Goal: Task Accomplishment & Management: Use online tool/utility

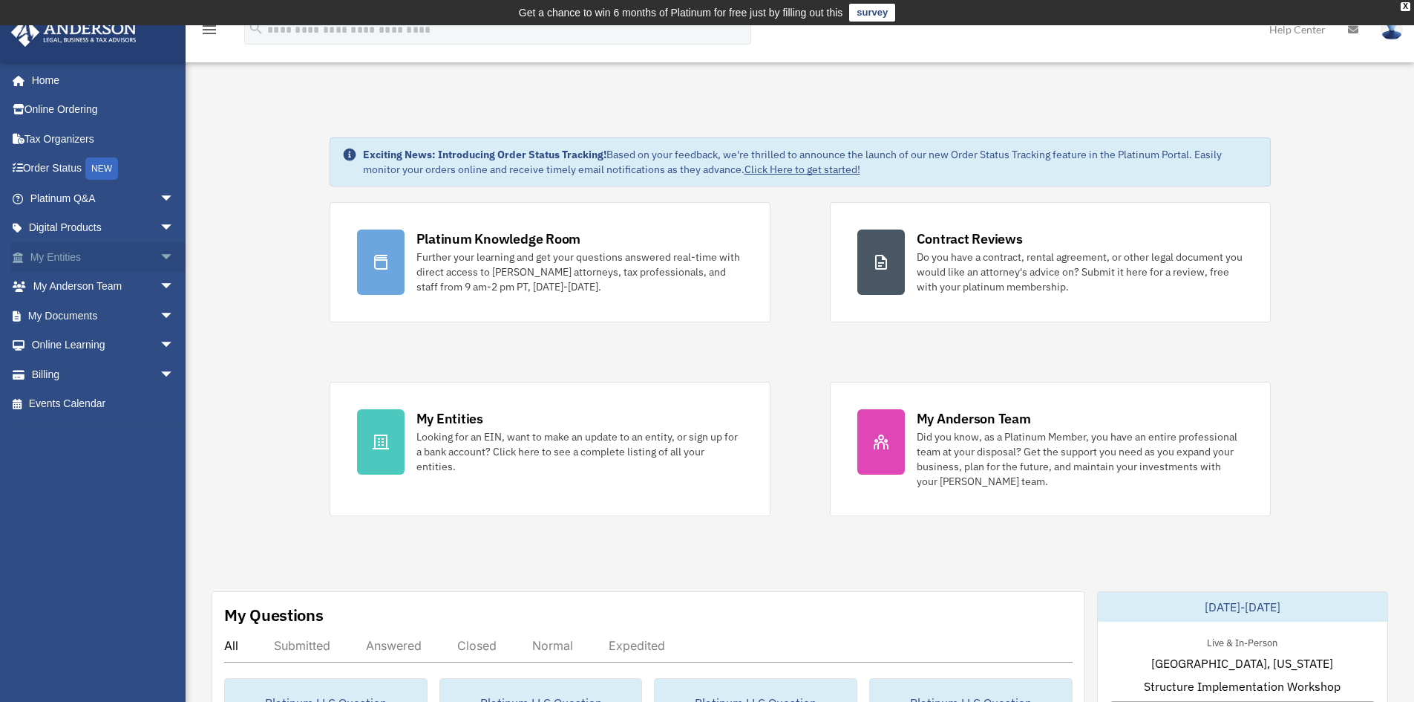
click at [160, 253] on span "arrow_drop_down" at bounding box center [175, 257] width 30 height 30
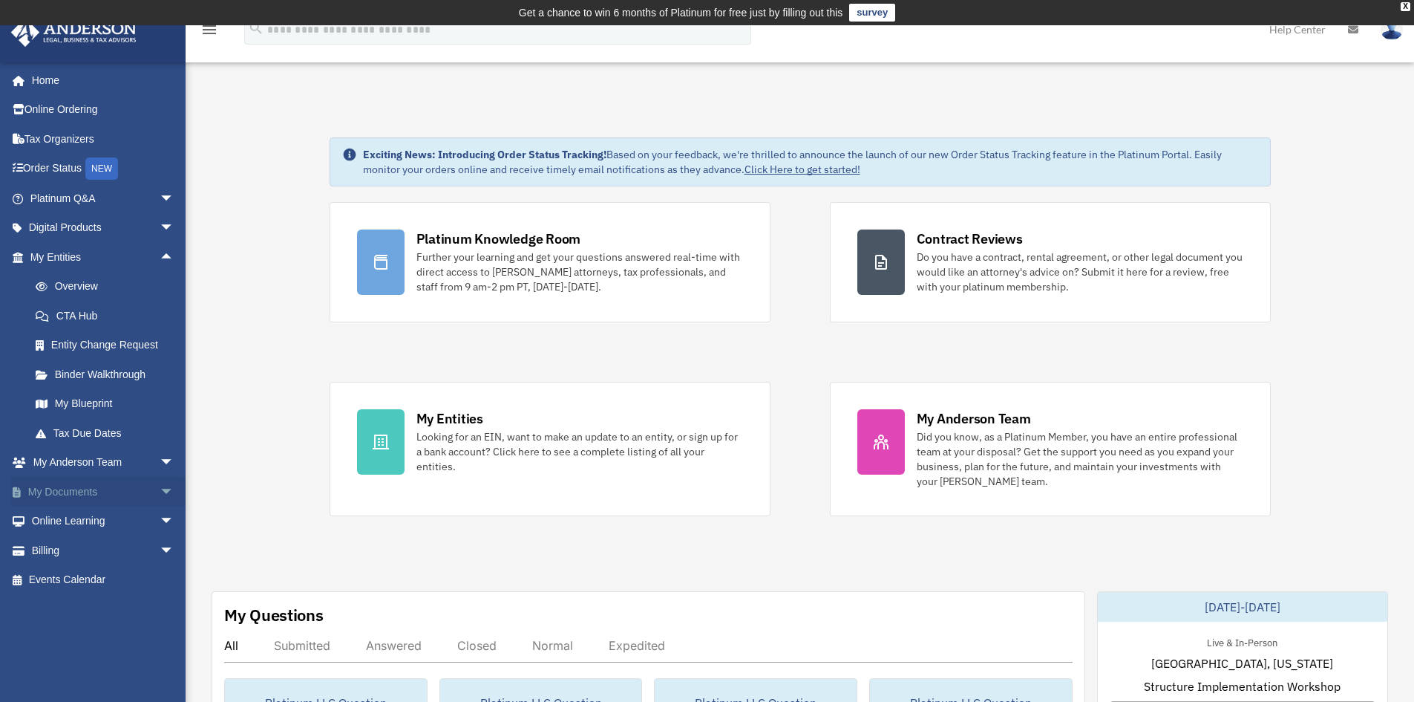
click at [160, 486] on span "arrow_drop_down" at bounding box center [175, 492] width 30 height 30
click at [62, 517] on link "Box" at bounding box center [109, 521] width 176 height 30
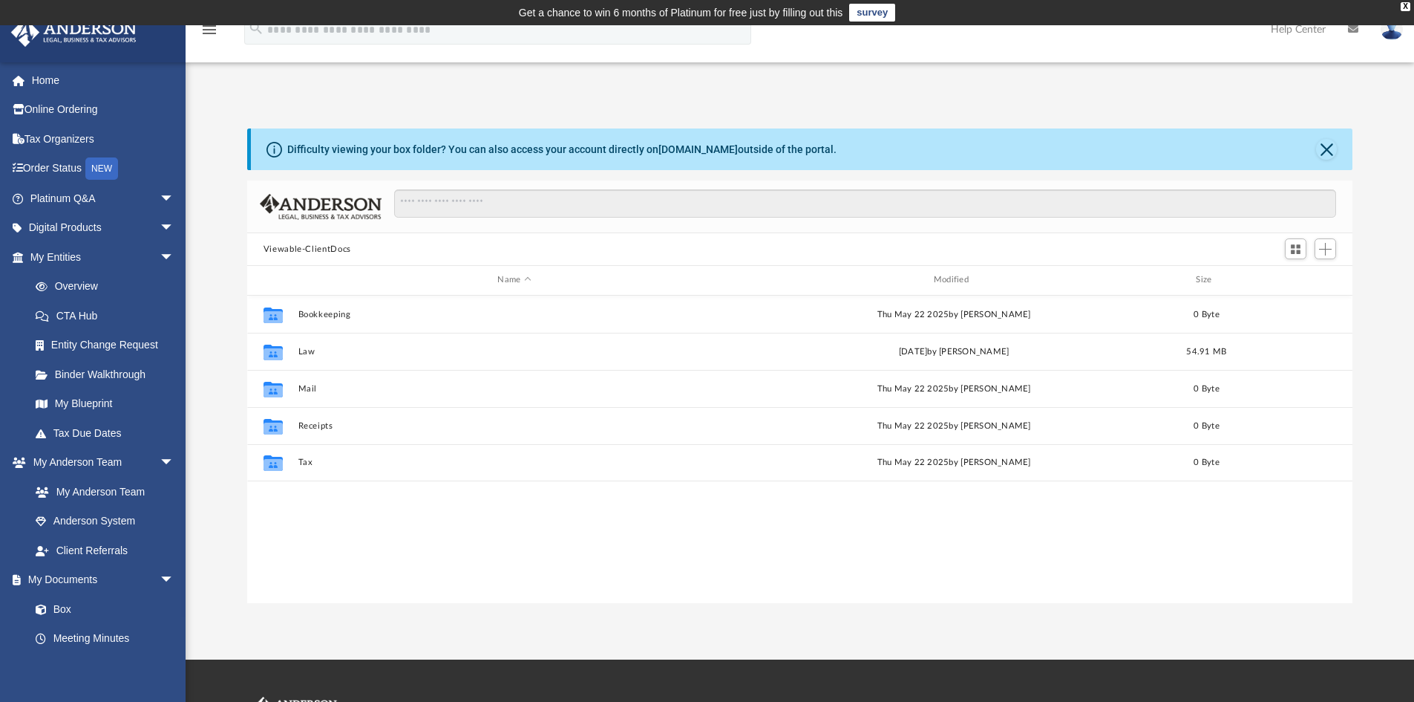
scroll to position [327, 1094]
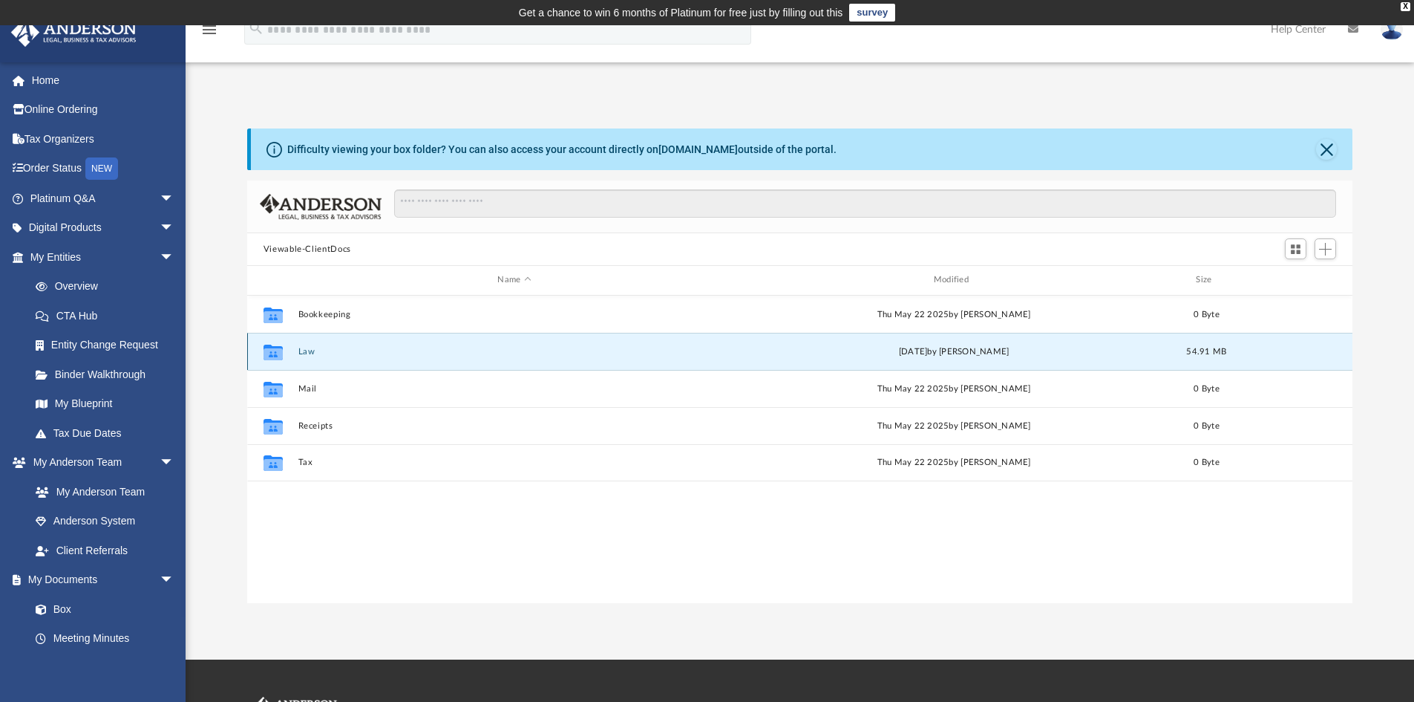
click at [315, 353] on button "Law" at bounding box center [514, 352] width 433 height 10
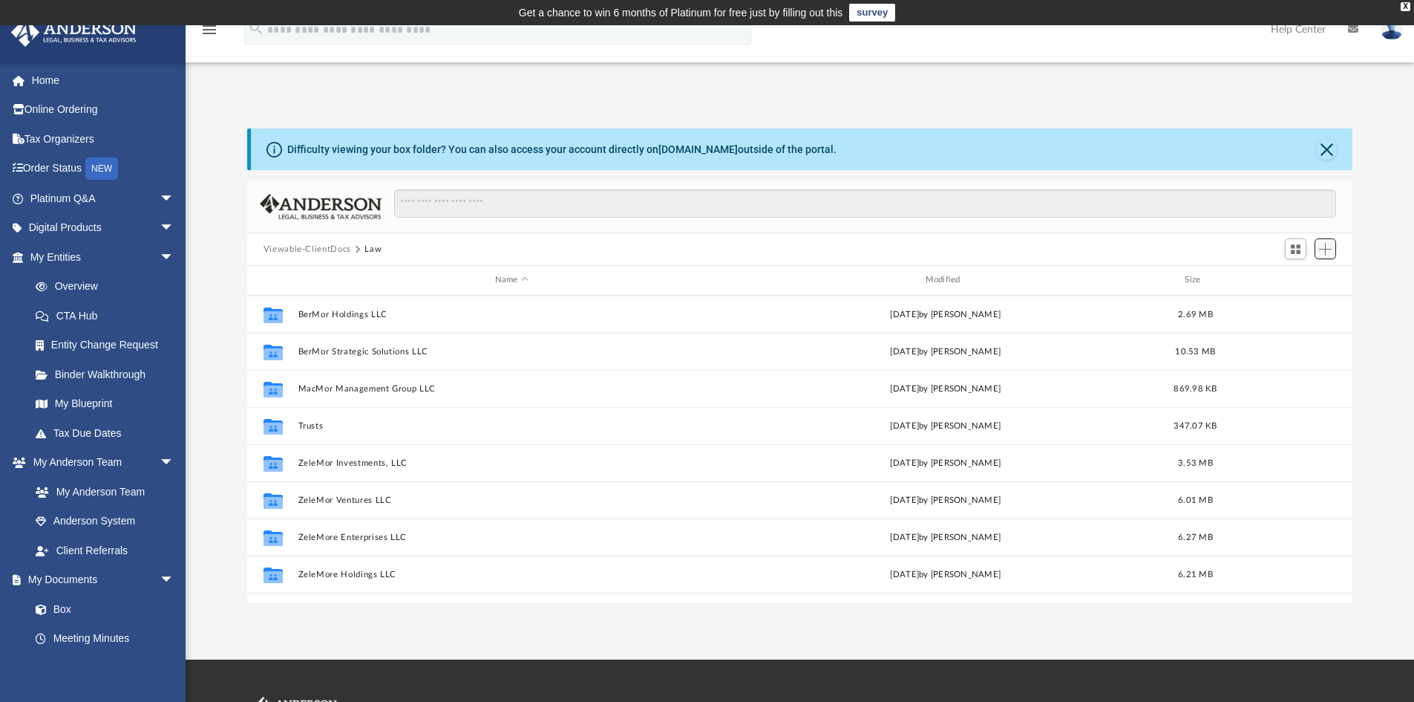
click at [1329, 249] on span "Add" at bounding box center [1325, 249] width 13 height 13
click at [1291, 279] on li "Upload" at bounding box center [1305, 279] width 48 height 16
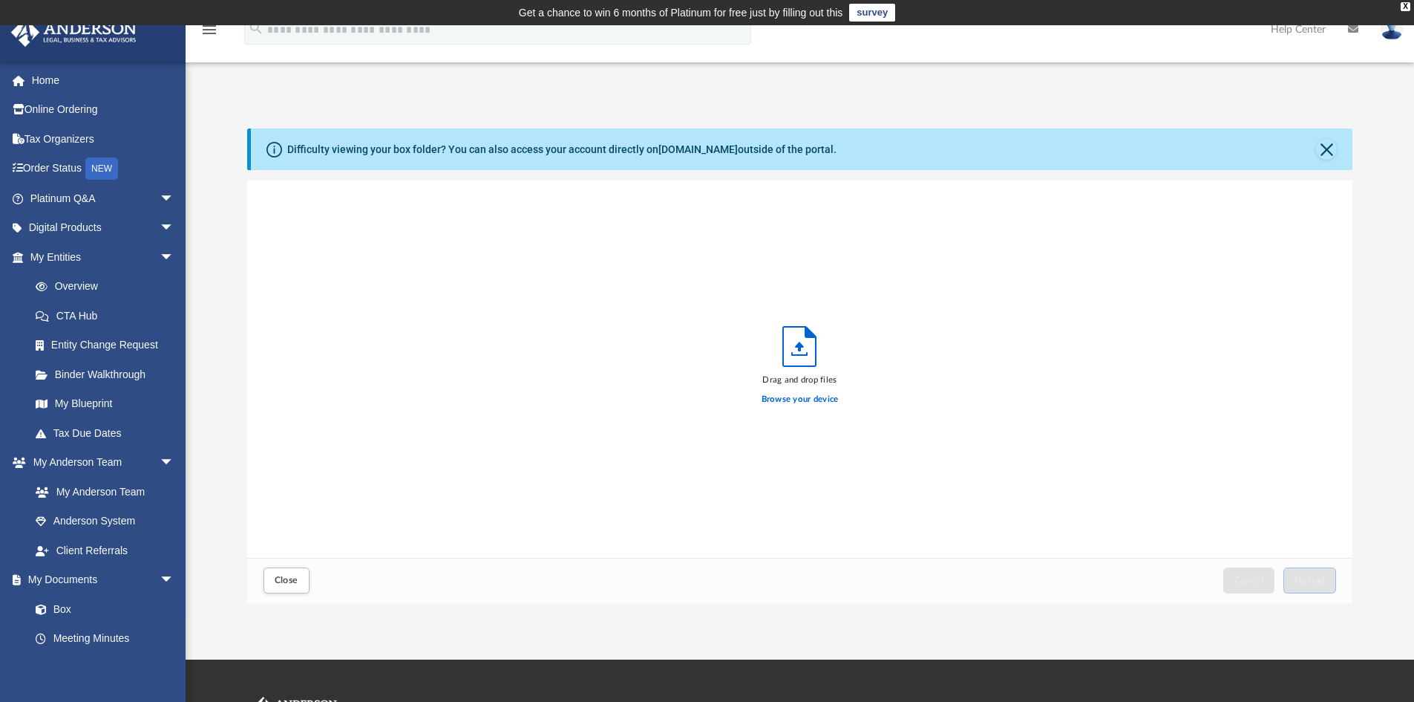
scroll to position [365, 1094]
click at [789, 400] on label "Browse your device" at bounding box center [800, 399] width 77 height 13
click at [0, 0] on input "Browse your device" at bounding box center [0, 0] width 0 height 0
click at [1312, 581] on span "Upload" at bounding box center [1310, 579] width 31 height 9
click at [293, 578] on span "Close" at bounding box center [287, 579] width 24 height 9
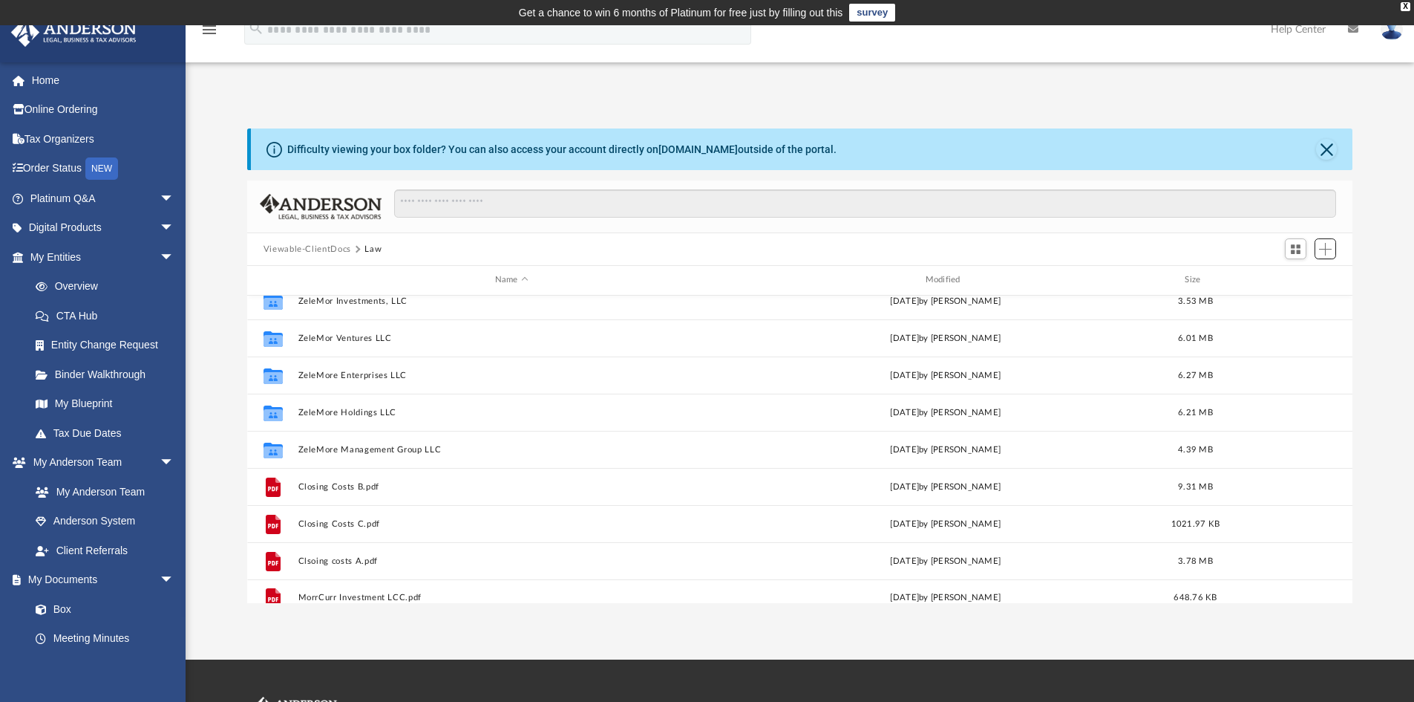
scroll to position [175, 0]
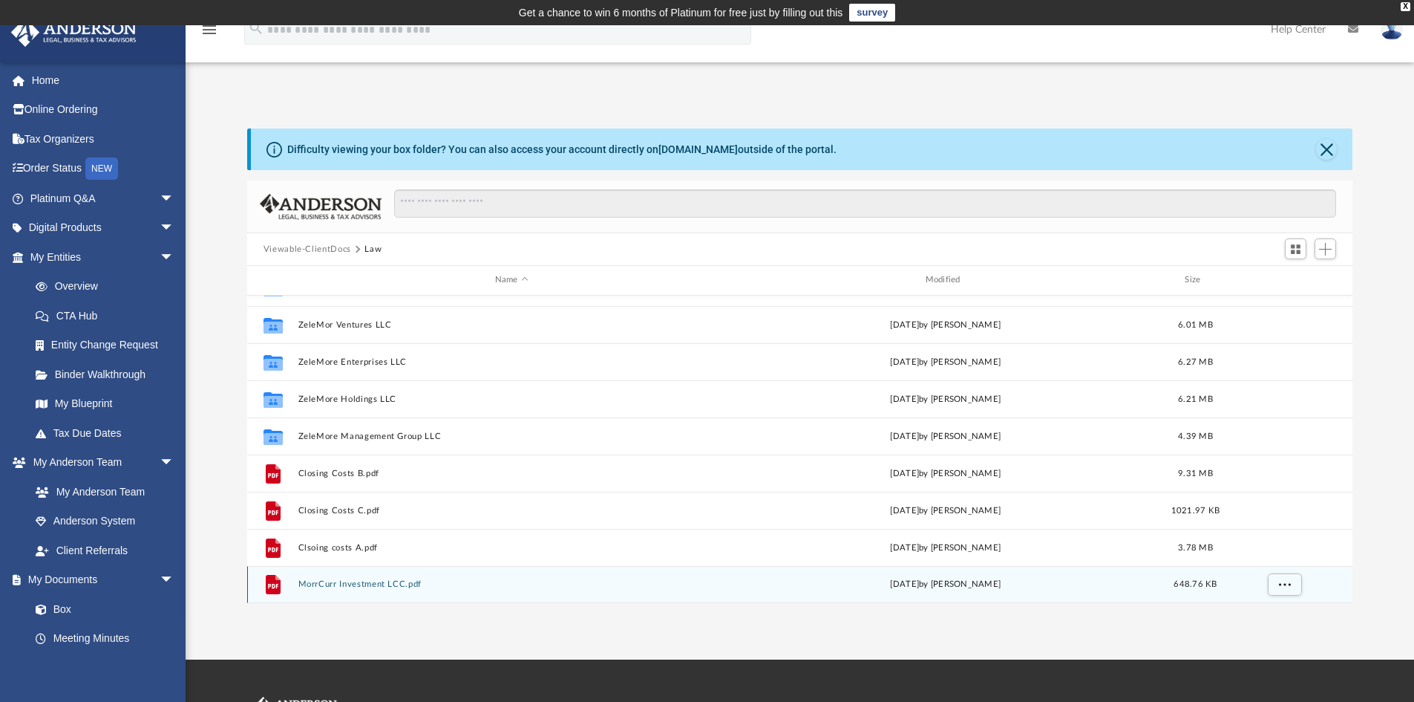
click at [385, 582] on button "MorrCurr Investment LCC.pdf" at bounding box center [512, 584] width 428 height 10
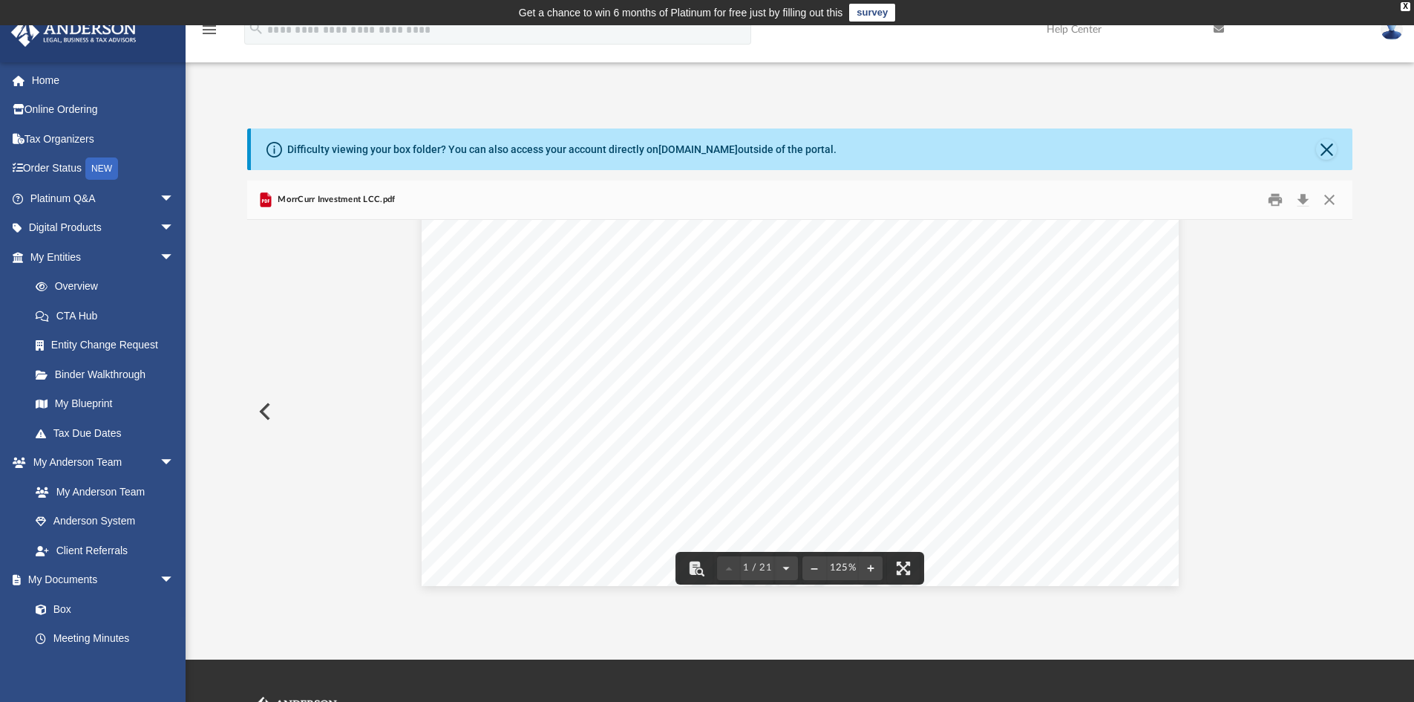
scroll to position [581, 0]
click at [1330, 146] on button "Close" at bounding box center [1326, 149] width 21 height 21
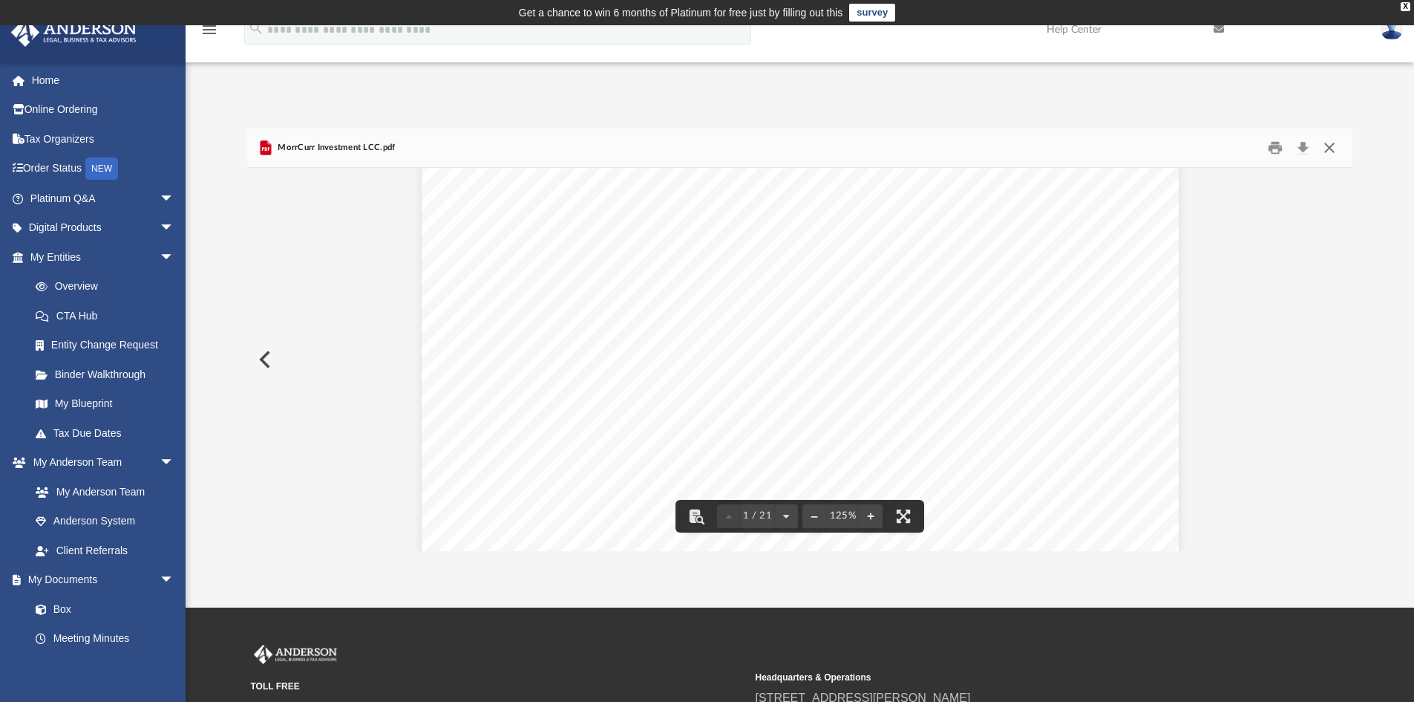
click at [1329, 146] on button "Close" at bounding box center [1329, 148] width 27 height 23
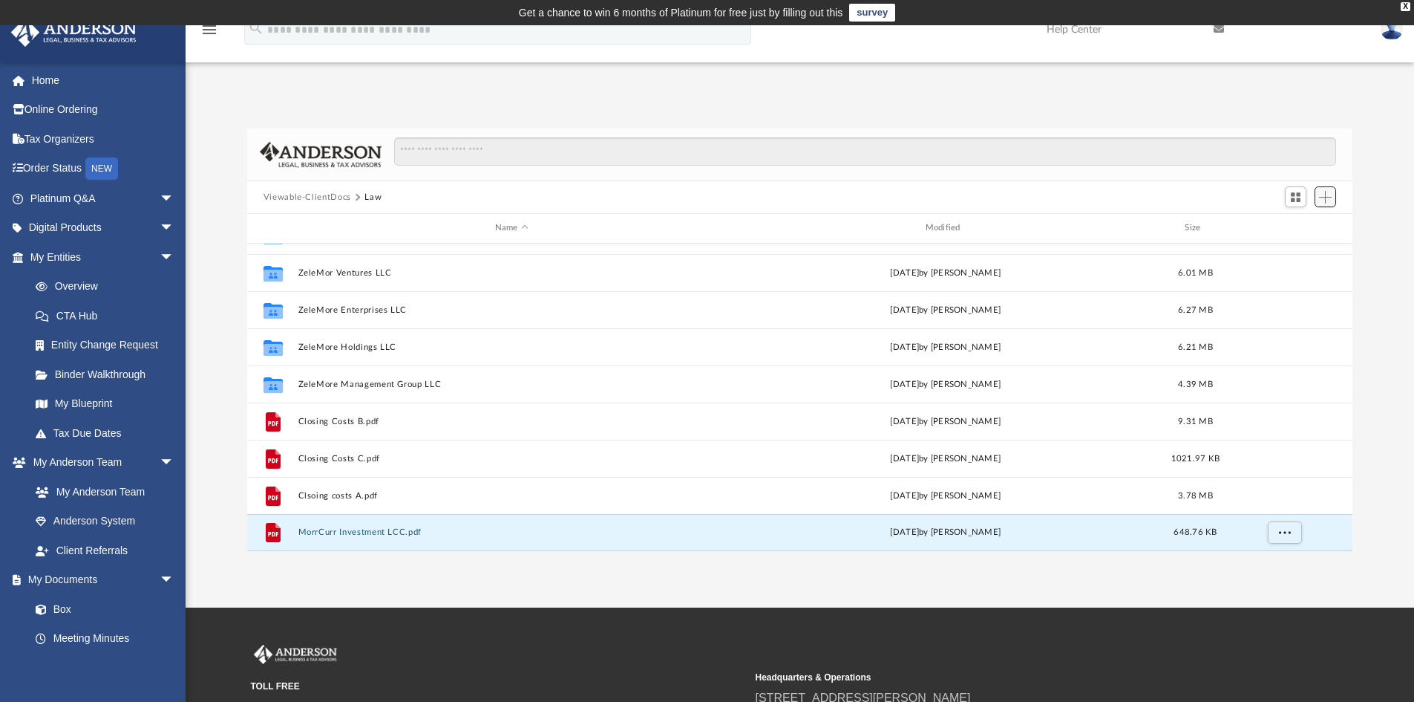
click at [1327, 195] on span "Add" at bounding box center [1325, 197] width 13 height 13
click at [1298, 223] on li "Upload" at bounding box center [1305, 227] width 48 height 16
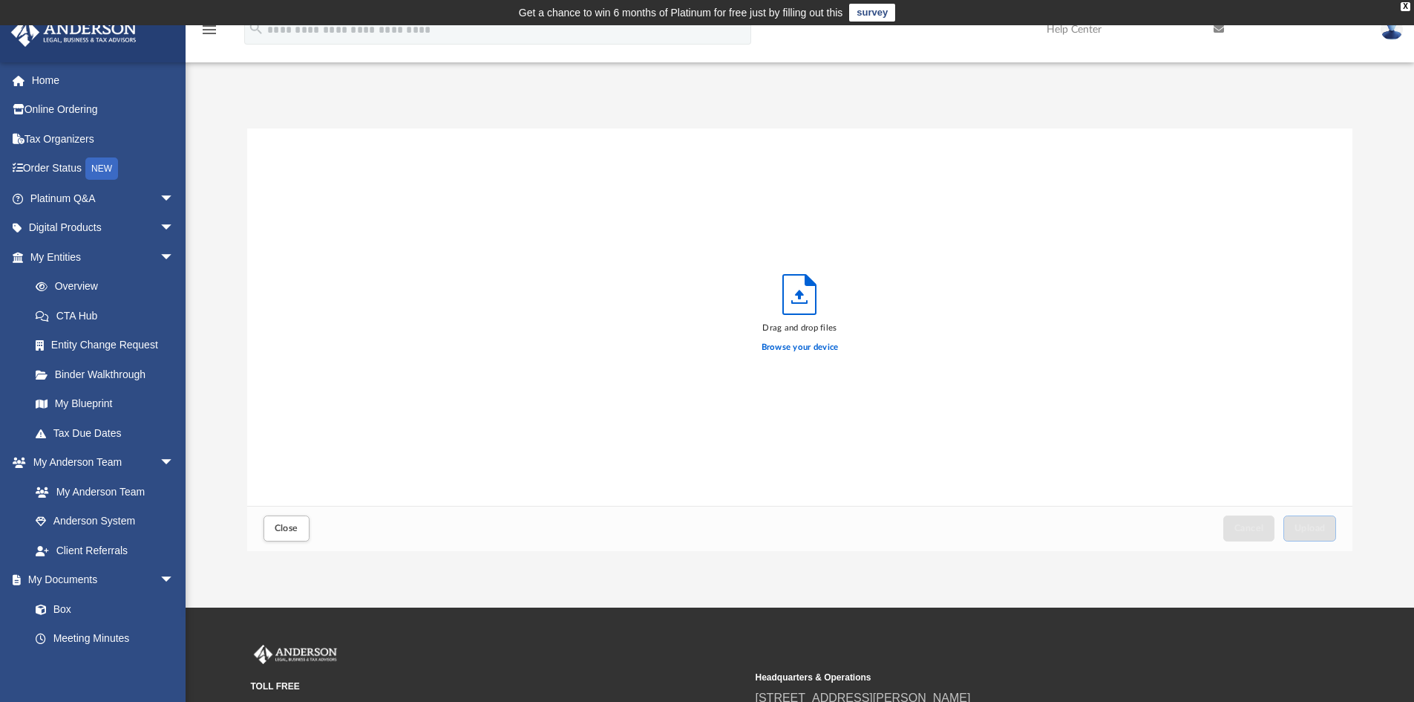
scroll to position [365, 1094]
click at [788, 345] on label "Browse your device" at bounding box center [800, 347] width 77 height 13
click at [0, 0] on input "Browse your device" at bounding box center [0, 0] width 0 height 0
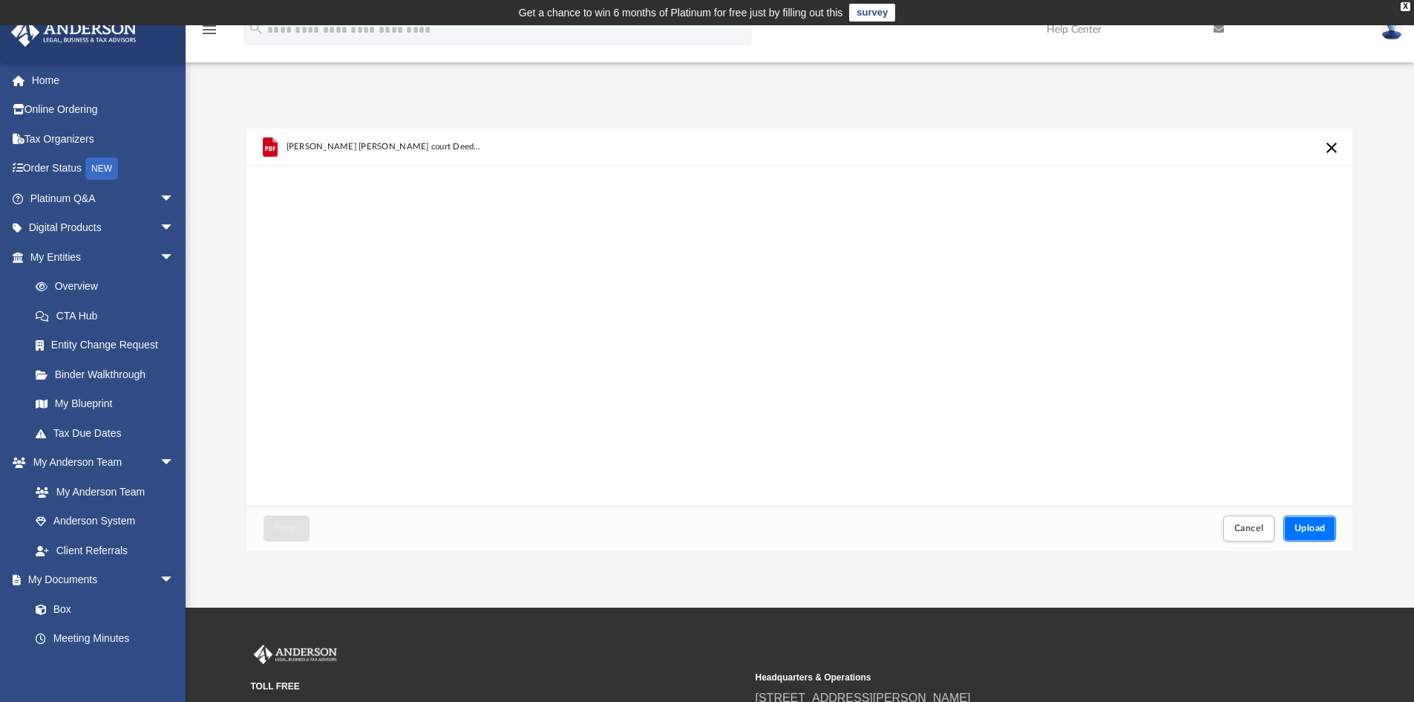
click at [1307, 525] on span "Upload" at bounding box center [1310, 527] width 31 height 9
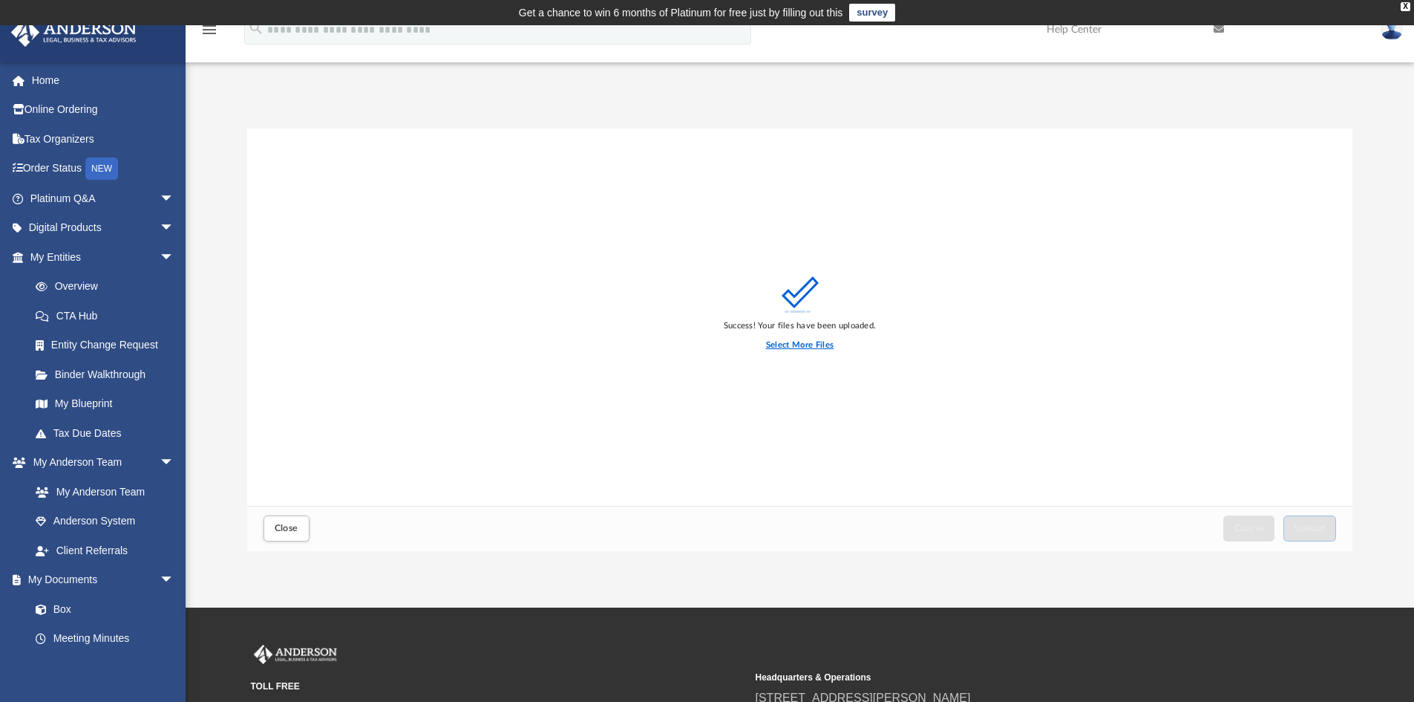
click at [796, 346] on label "Select More Files" at bounding box center [800, 345] width 68 height 13
click at [0, 0] on input "Select More Files" at bounding box center [0, 0] width 0 height 0
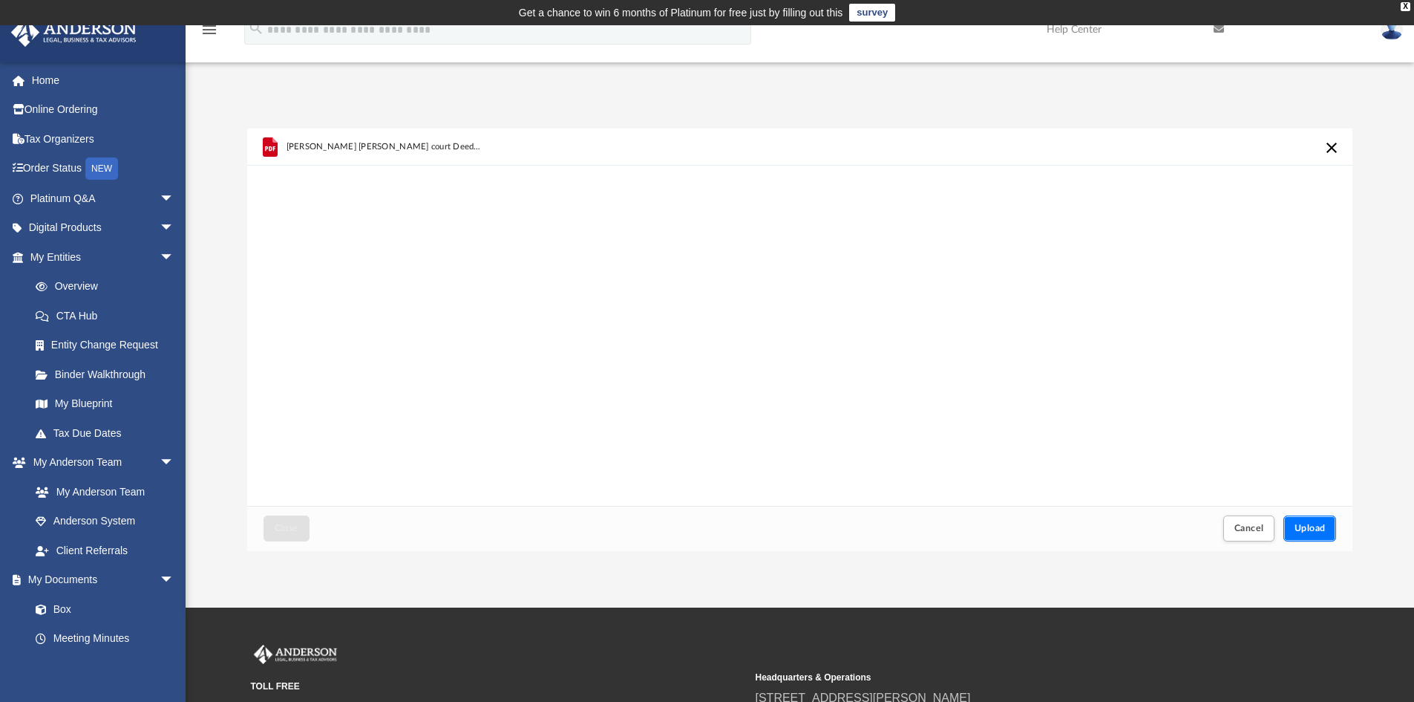
click at [1313, 525] on span "Upload" at bounding box center [1310, 527] width 31 height 9
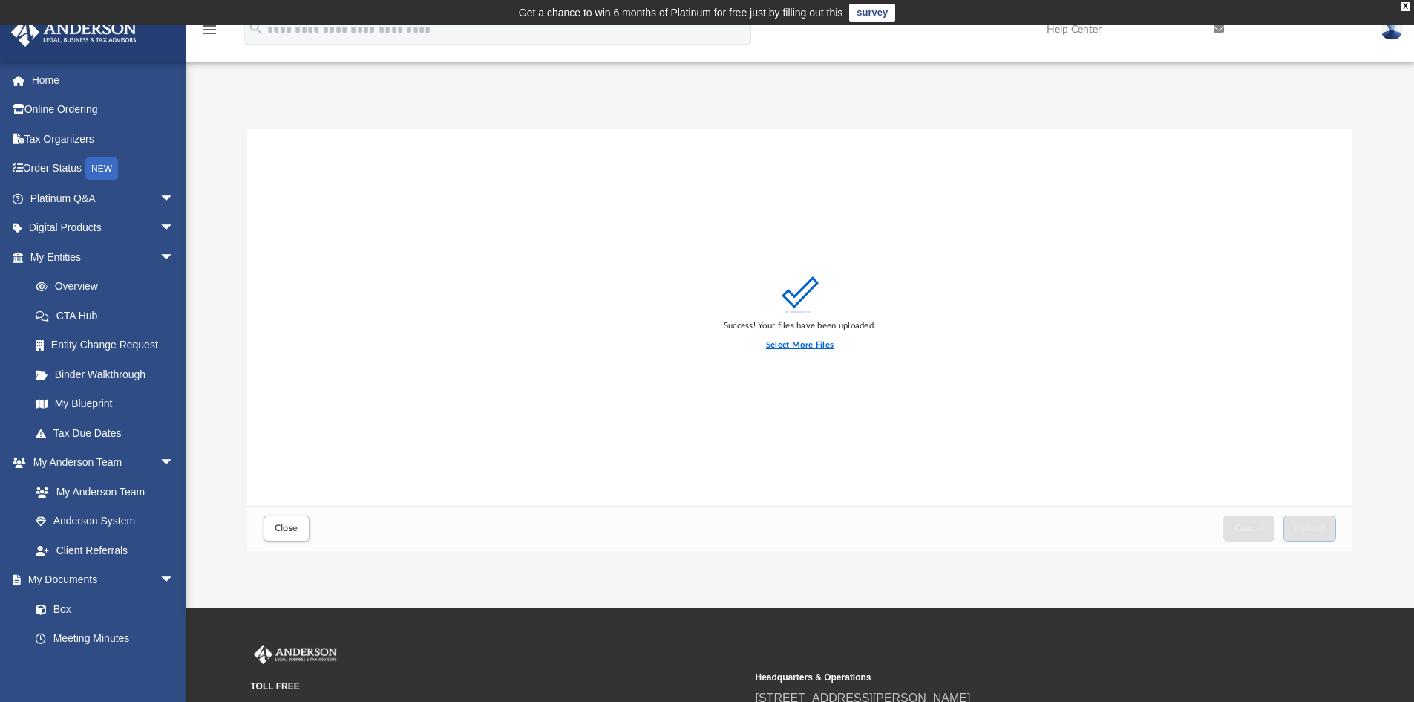
click at [792, 341] on label "Select More Files" at bounding box center [800, 345] width 68 height 13
click at [0, 0] on input "Select More Files" at bounding box center [0, 0] width 0 height 0
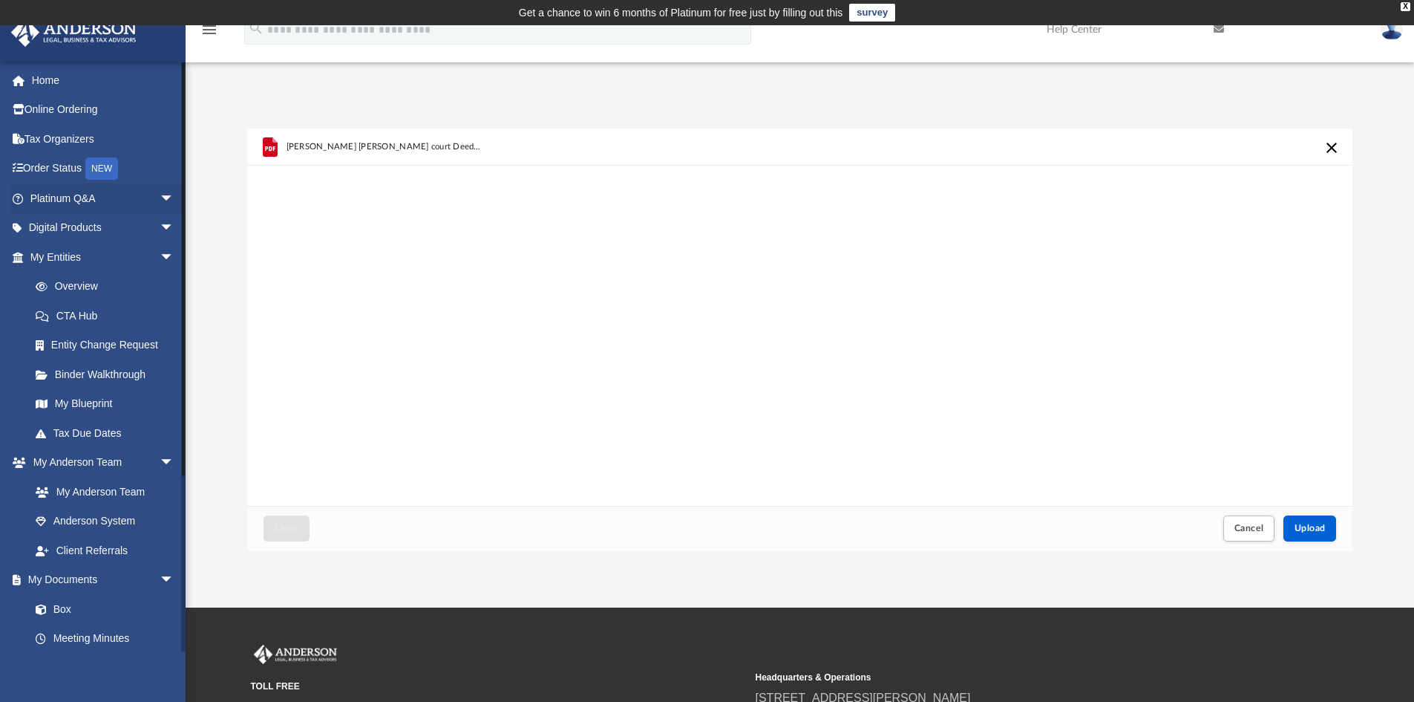
click at [180, 184] on li "Platinum Q&A arrow_drop_down Client FAQ Platinum Walkthrough Submit a Question …" at bounding box center [98, 198] width 197 height 30
click at [1316, 526] on span "Upload" at bounding box center [1310, 527] width 31 height 9
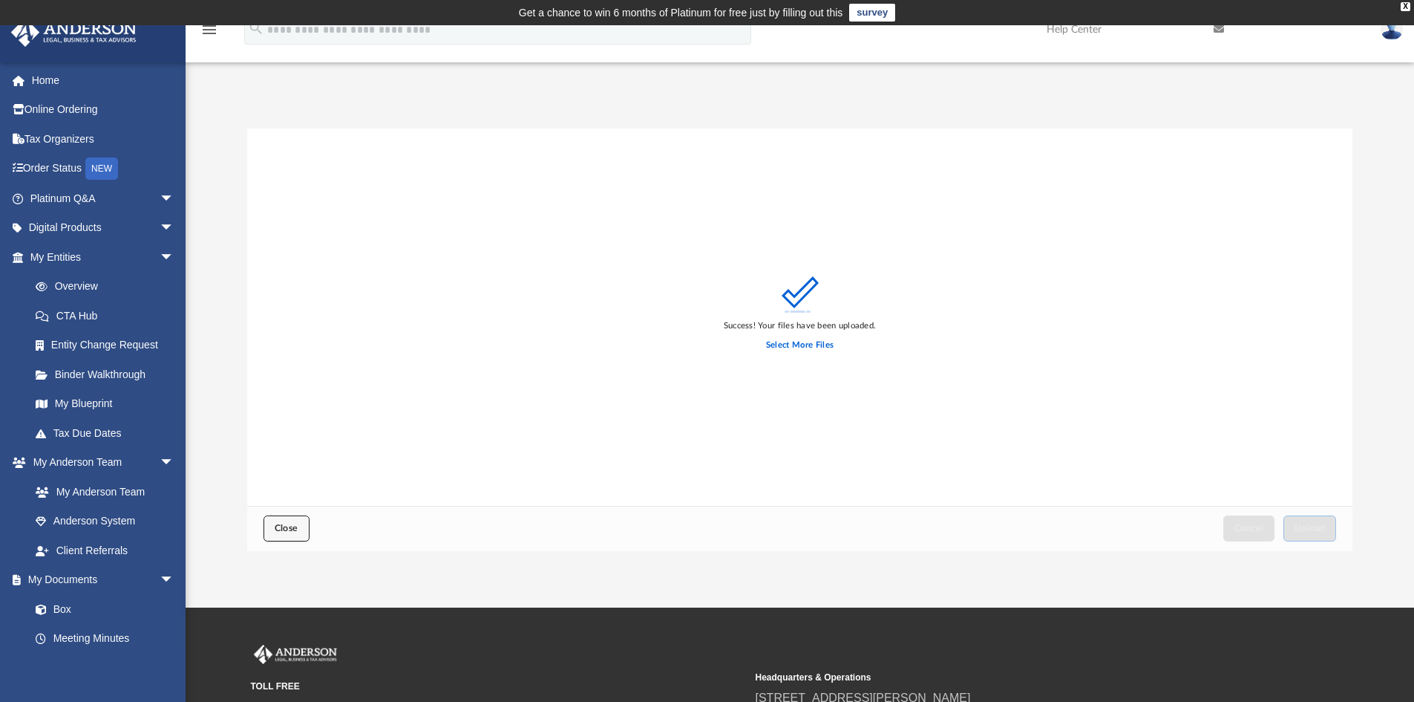
click at [292, 528] on span "Close" at bounding box center [287, 527] width 24 height 9
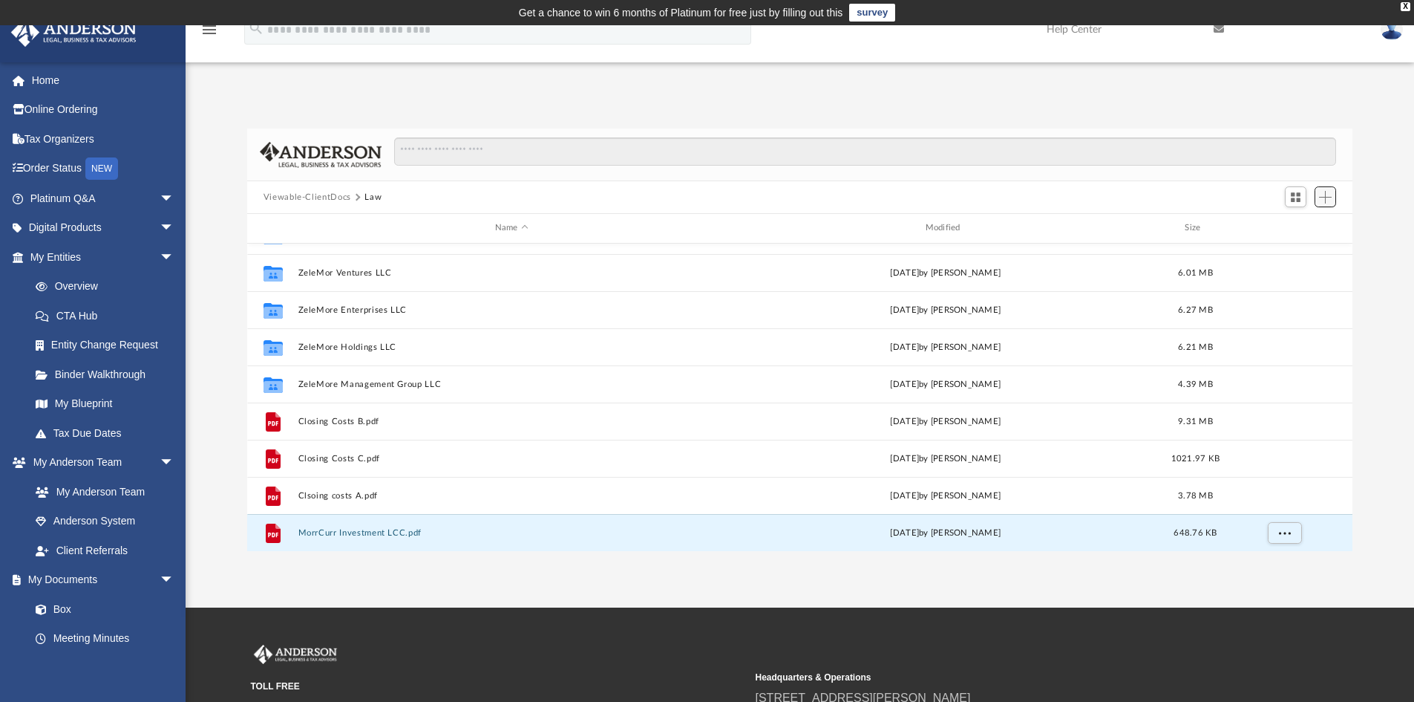
click at [1326, 197] on span "Add" at bounding box center [1325, 197] width 13 height 13
click at [1293, 223] on li "Upload" at bounding box center [1305, 227] width 48 height 16
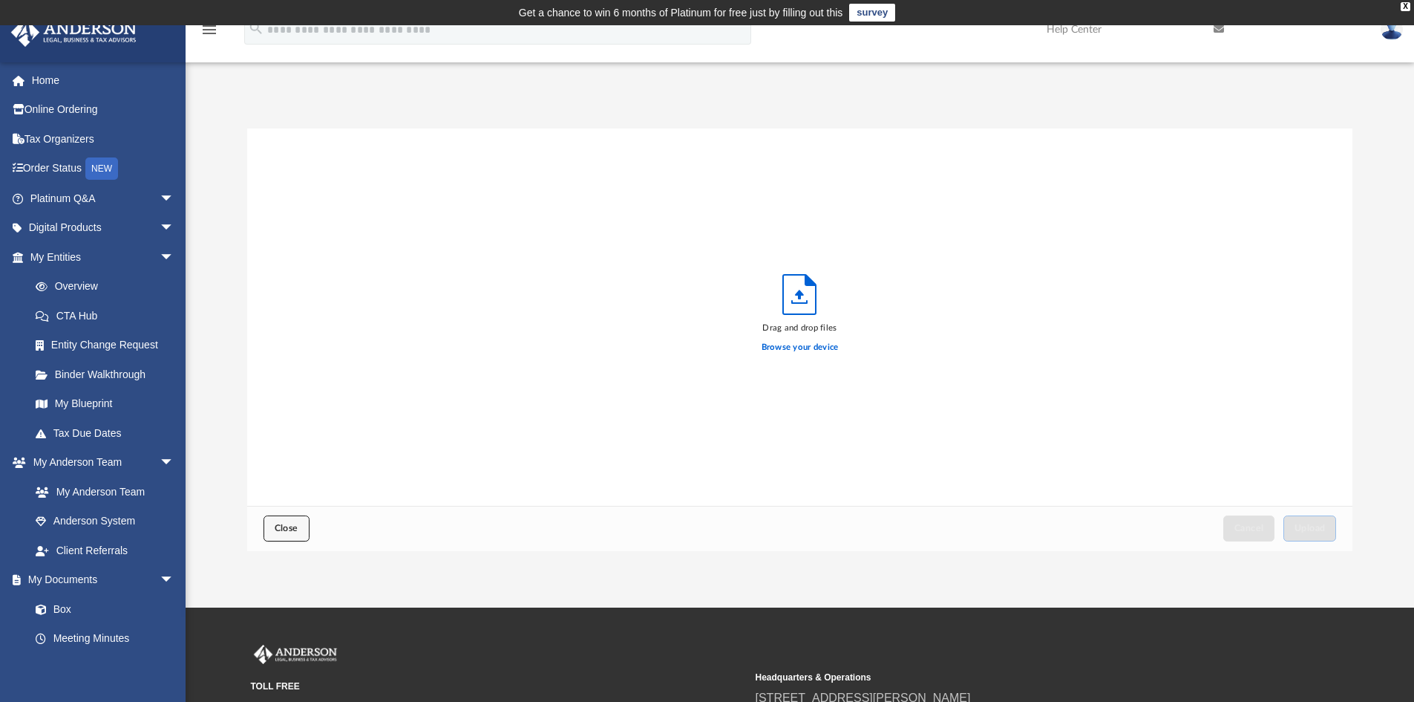
click at [265, 529] on button "Close" at bounding box center [287, 528] width 46 height 26
click at [295, 527] on span "Close" at bounding box center [287, 527] width 24 height 9
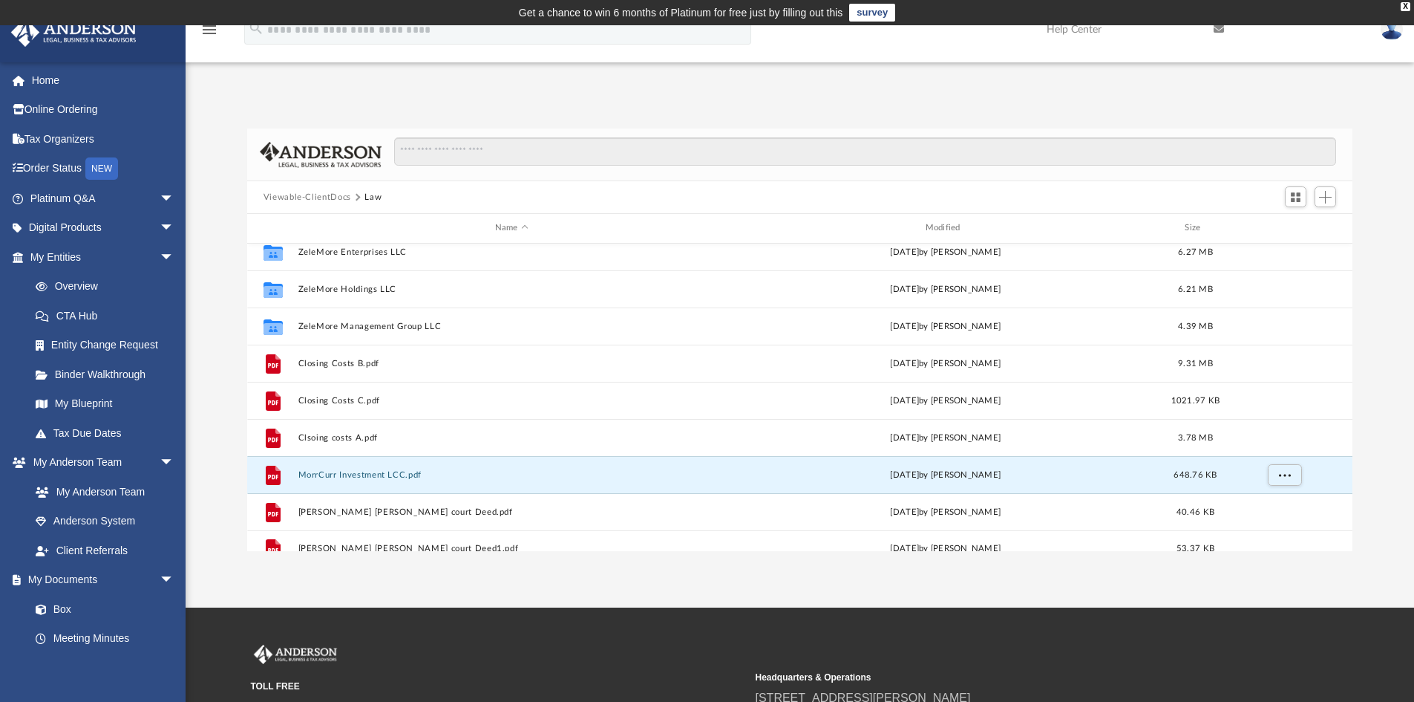
scroll to position [249, 0]
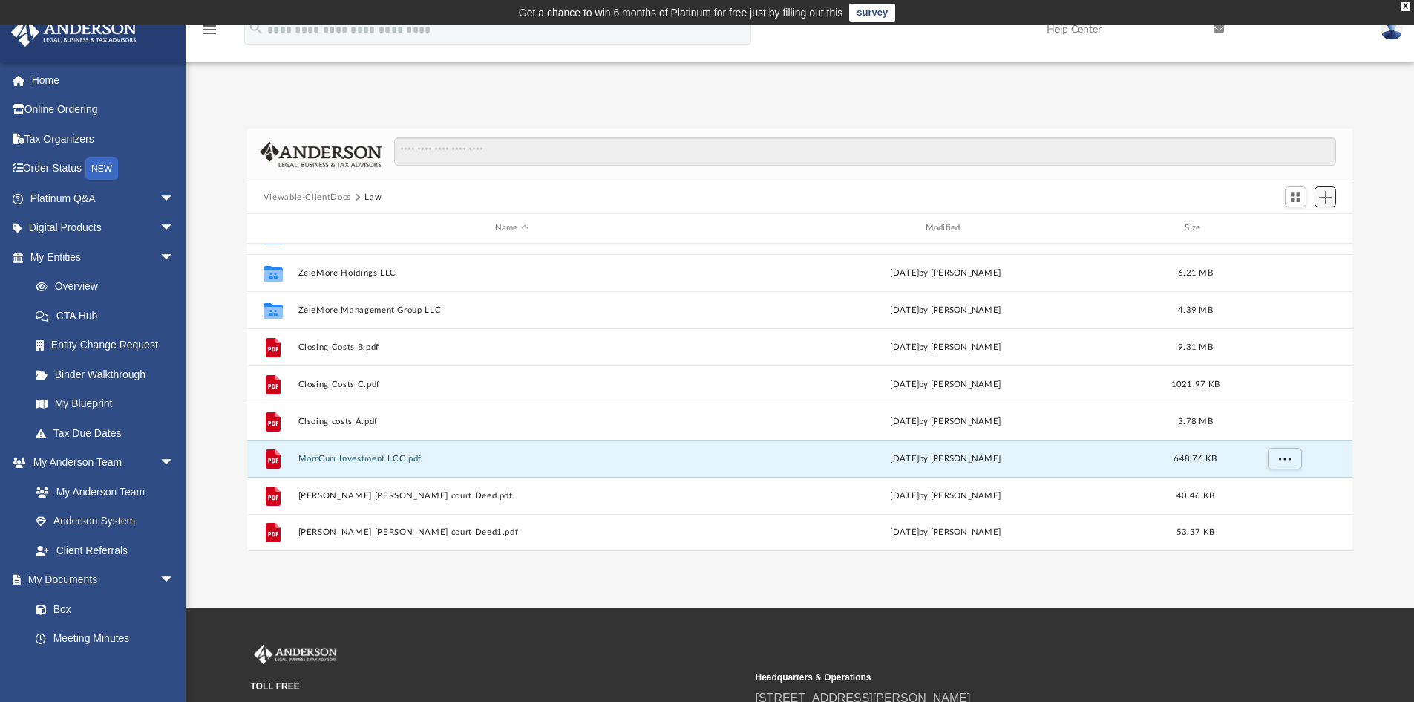
click at [1323, 195] on span "Add" at bounding box center [1325, 197] width 13 height 13
click at [1299, 227] on li "Upload" at bounding box center [1305, 227] width 48 height 16
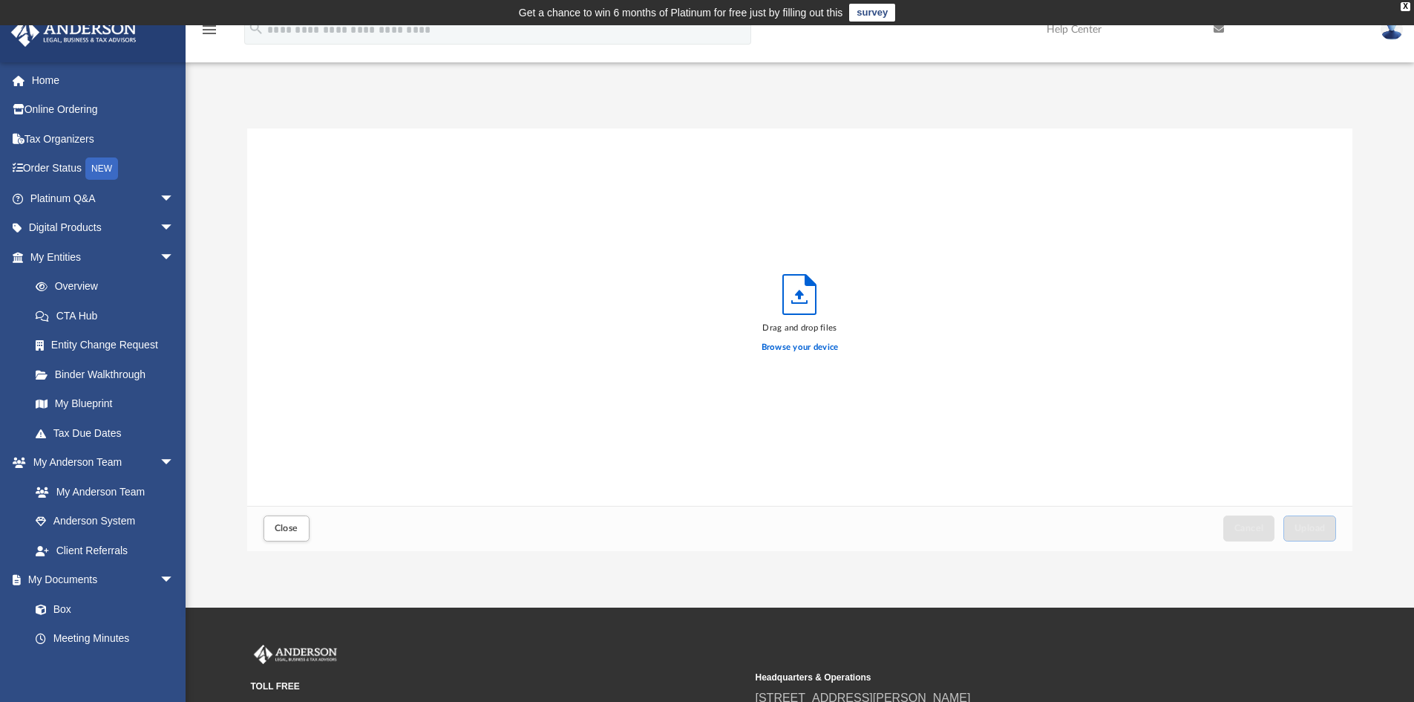
scroll to position [365, 1094]
click at [803, 346] on label "Browse your device" at bounding box center [800, 347] width 77 height 13
click at [0, 0] on input "Browse your device" at bounding box center [0, 0] width 0 height 0
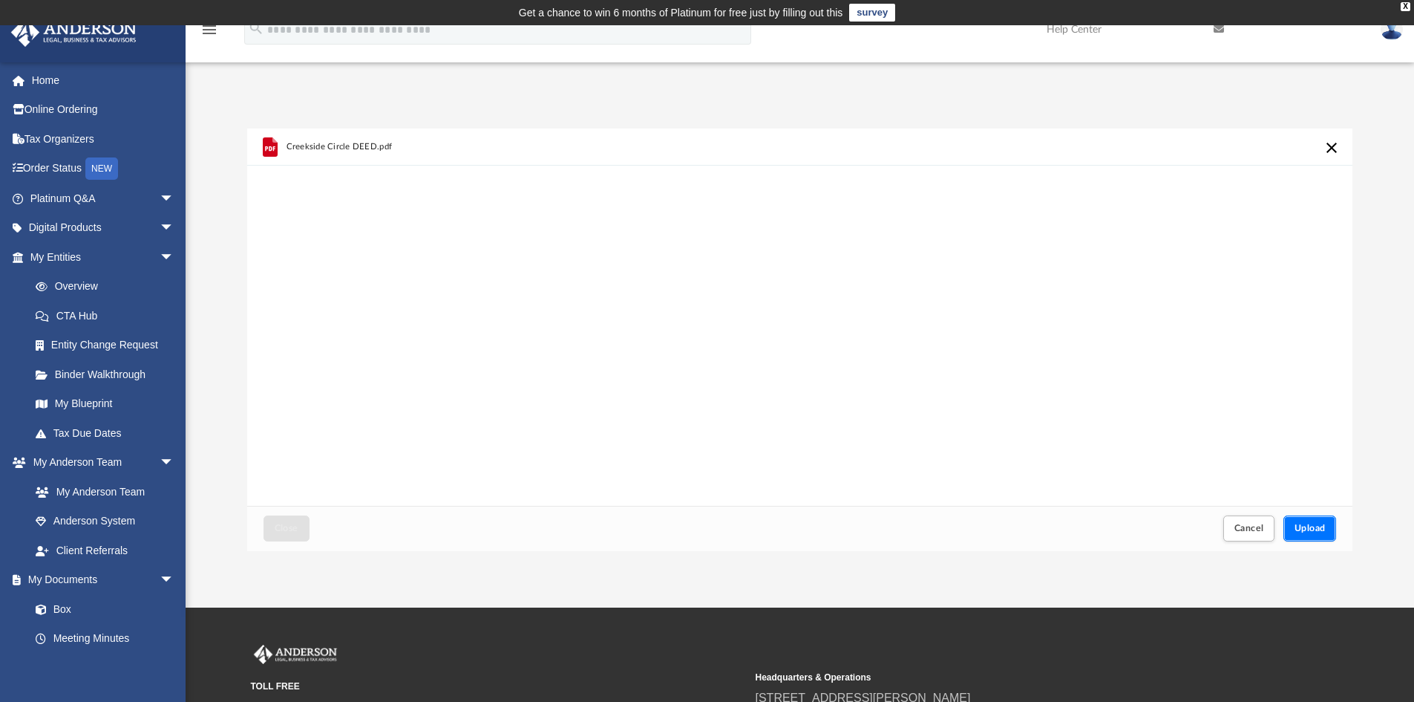
click at [1309, 527] on span "Upload" at bounding box center [1310, 527] width 31 height 9
click at [791, 345] on label "Select More Files" at bounding box center [800, 345] width 68 height 13
click at [0, 0] on input "Select More Files" at bounding box center [0, 0] width 0 height 0
click at [1307, 524] on span "Upload" at bounding box center [1310, 527] width 31 height 9
click at [281, 525] on span "Close" at bounding box center [287, 527] width 24 height 9
